Goal: Find contact information: Find contact information

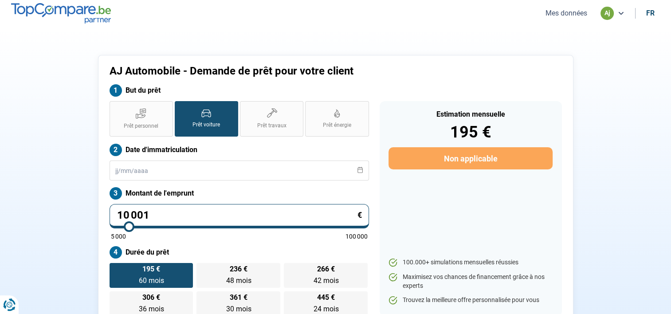
click at [573, 16] on button "Mes données" at bounding box center [566, 12] width 47 height 9
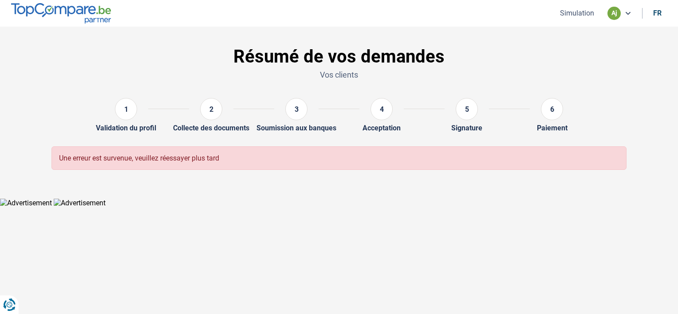
click at [579, 15] on button "Simulation" at bounding box center [576, 12] width 39 height 9
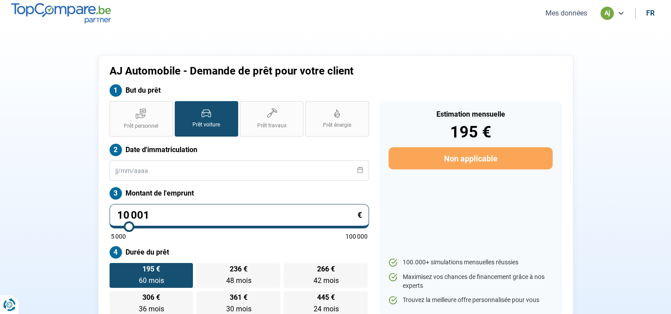
click at [605, 12] on div "aj" at bounding box center [607, 13] width 13 height 13
click at [614, 14] on div "aj" at bounding box center [613, 13] width 24 height 13
click at [573, 16] on button "Mes données" at bounding box center [566, 12] width 47 height 9
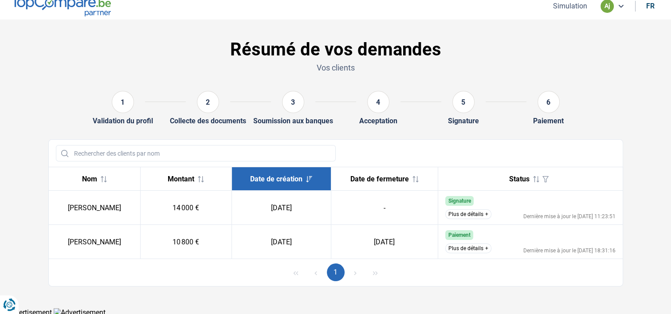
scroll to position [9, 0]
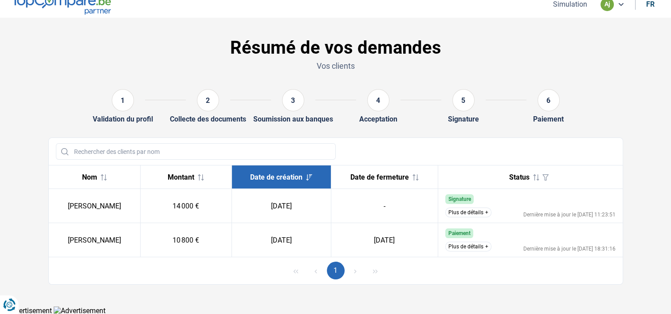
click at [485, 211] on button "Plus de détails" at bounding box center [469, 213] width 46 height 10
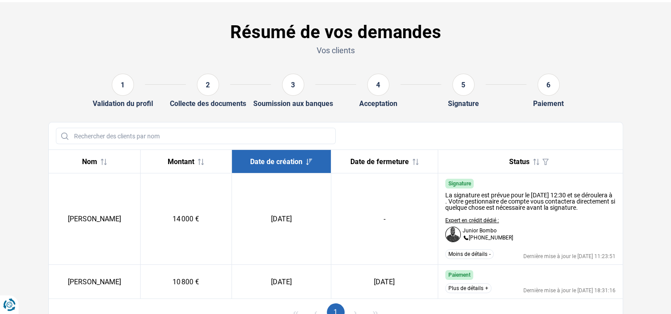
scroll to position [24, 0]
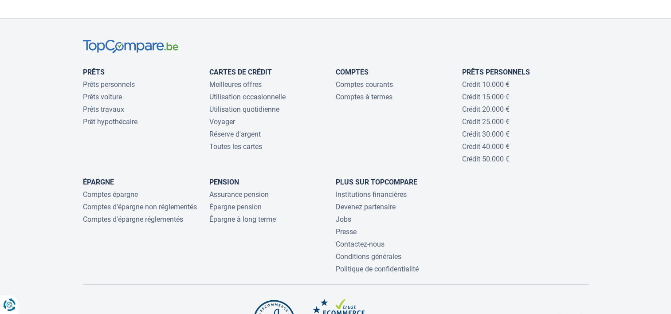
scroll to position [1953, 0]
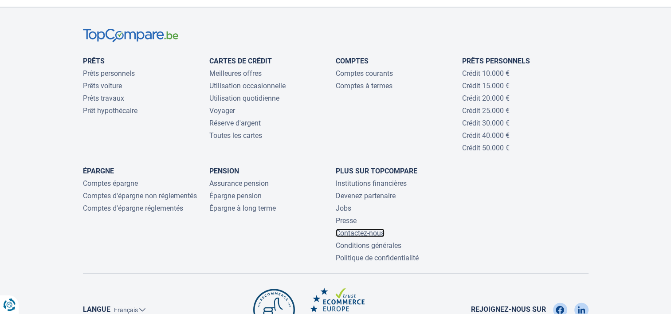
click at [353, 229] on link "Contactez-nous" at bounding box center [360, 233] width 49 height 8
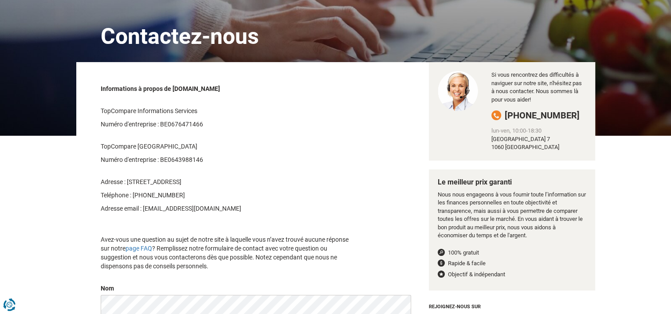
scroll to position [89, 0]
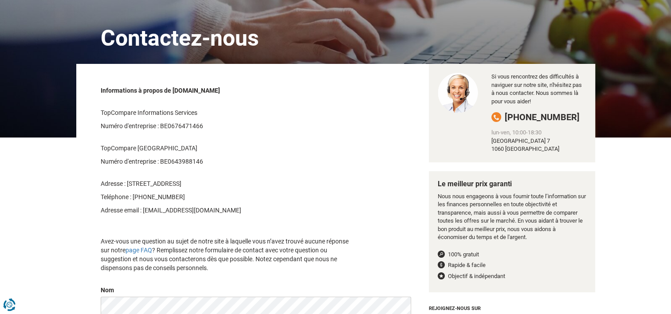
click at [356, 228] on div "Informations à propos de TopCompare.be TopCompare Informations Services Numéro …" at bounding box center [229, 179] width 270 height 195
click at [115, 266] on p "Avez-vous une question au sujet de notre site à laquelle vous n’avez trouvé auc…" at bounding box center [229, 255] width 257 height 36
click at [407, 276] on div "Informations à propos de TopCompare.be TopCompare Informations Services Numéro …" at bounding box center [256, 179] width 324 height 195
drag, startPoint x: 423, startPoint y: 267, endPoint x: 456, endPoint y: 248, distance: 38.4
